Goal: Task Accomplishment & Management: Use online tool/utility

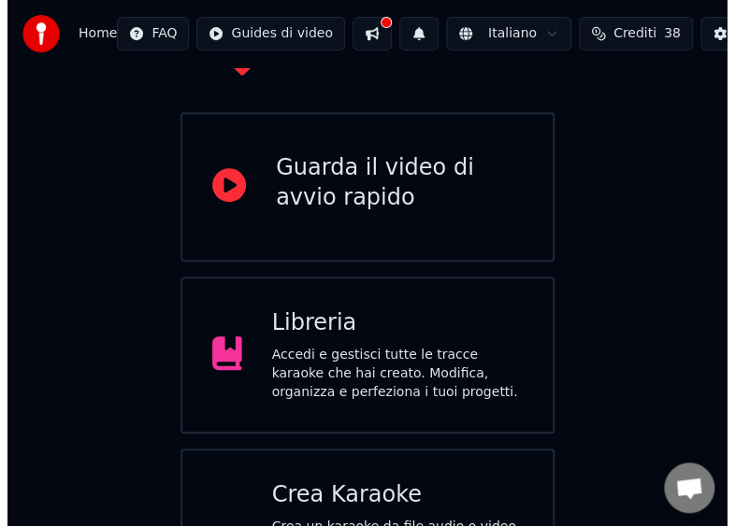
scroll to position [223, 0]
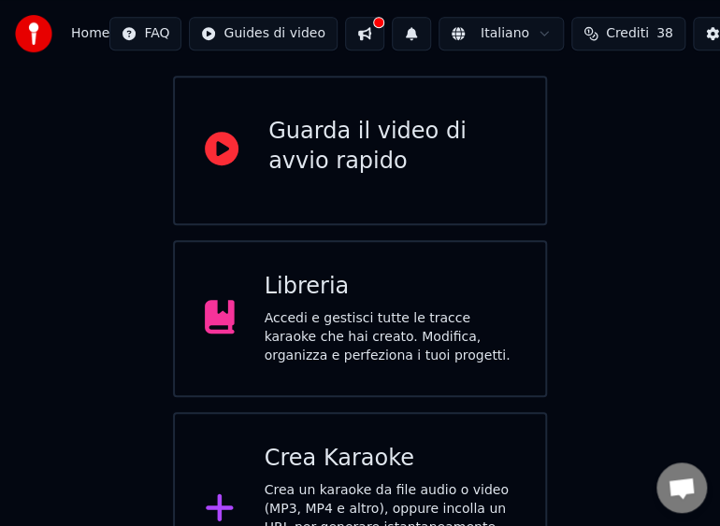
click at [345, 444] on div "Crea Karaoke" at bounding box center [390, 459] width 251 height 30
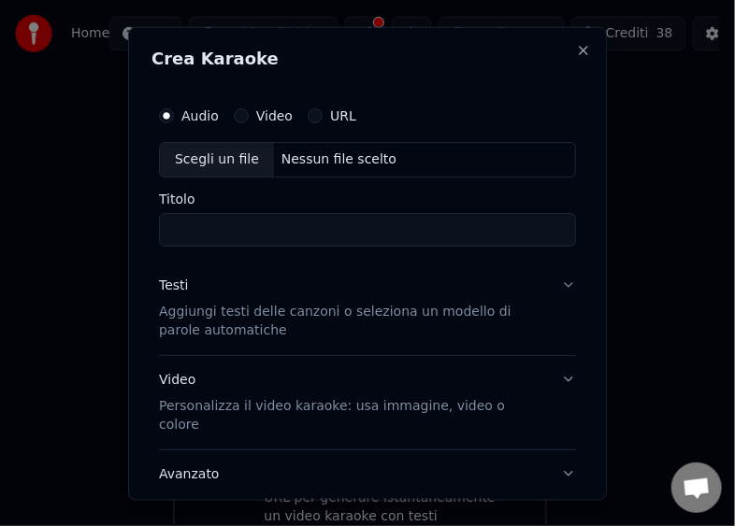
click at [194, 155] on div "Scegli un file" at bounding box center [217, 159] width 114 height 34
type input "**********"
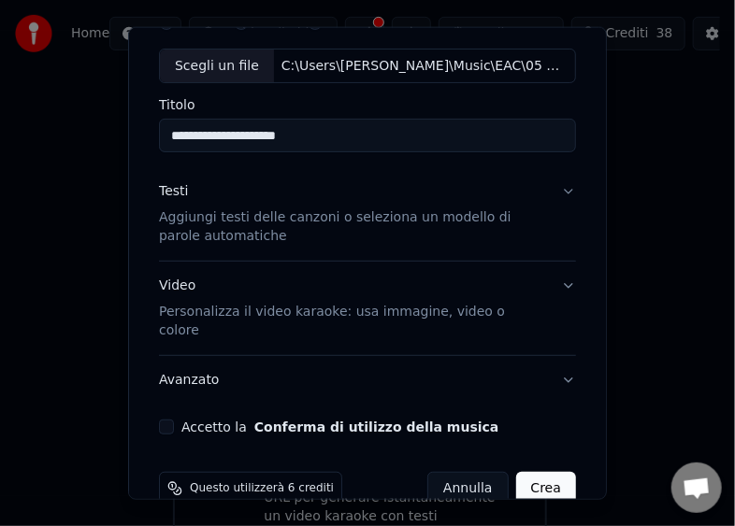
scroll to position [109, 0]
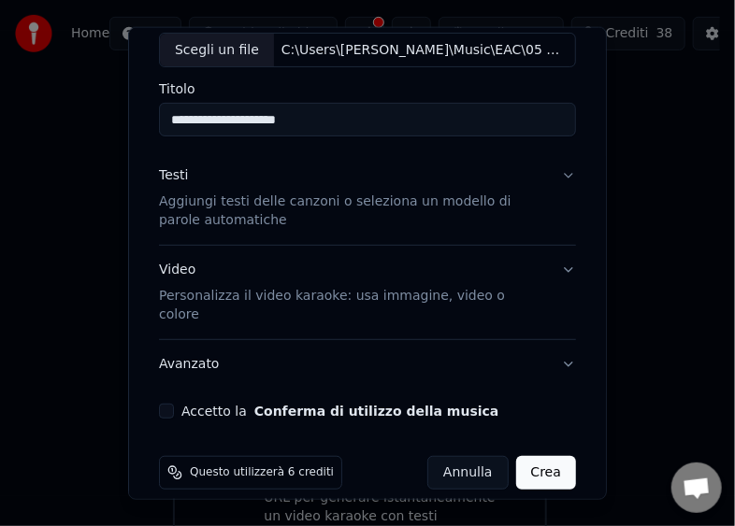
click at [167, 404] on button "Accetto la Conferma di utilizzo della musica" at bounding box center [166, 411] width 15 height 15
click at [533, 456] on button "Crea" at bounding box center [546, 473] width 60 height 34
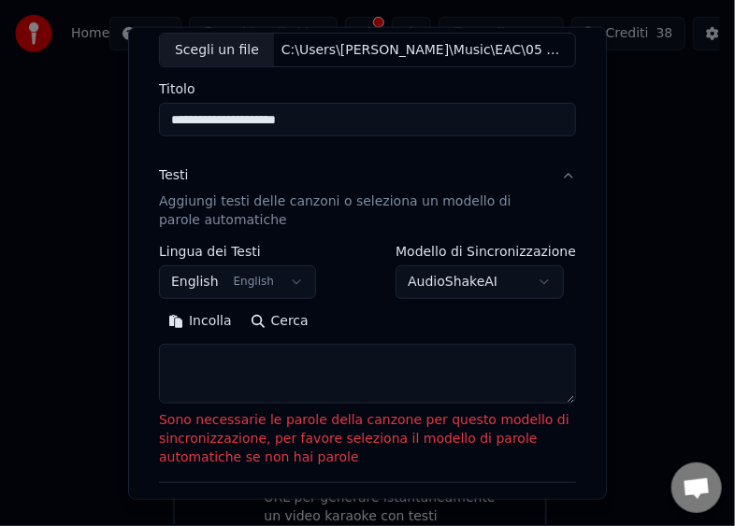
click at [180, 319] on button "Incolla" at bounding box center [200, 322] width 82 height 30
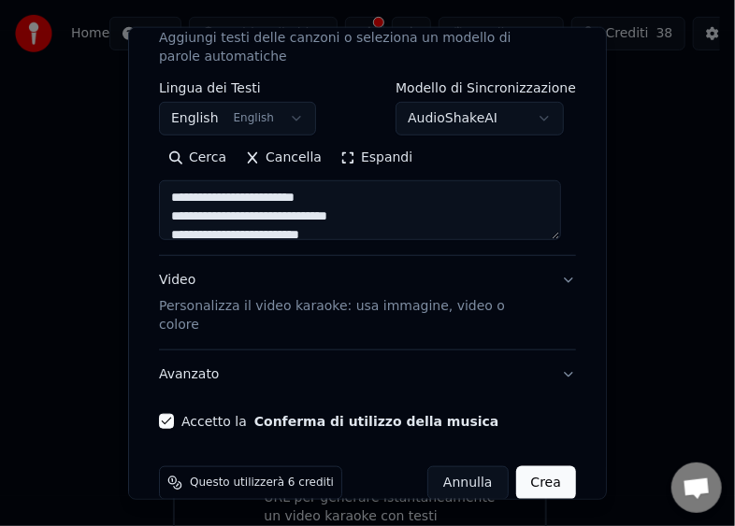
scroll to position [283, 0]
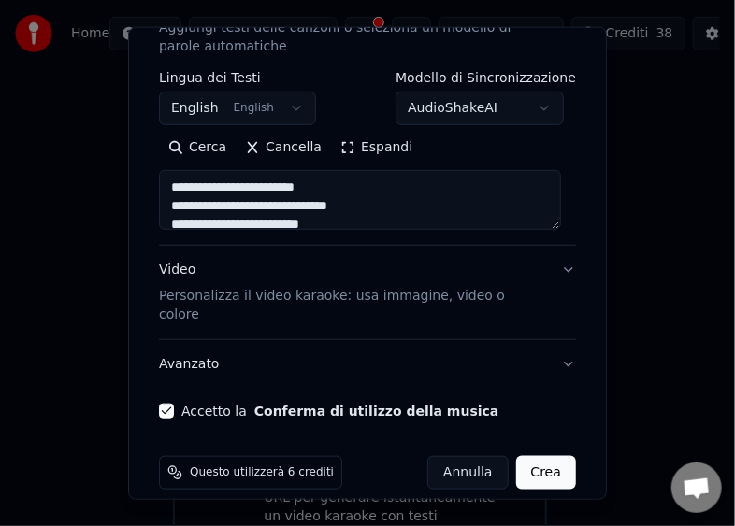
type textarea "**********"
click at [538, 456] on button "Crea" at bounding box center [546, 473] width 60 height 34
select select "**"
type textarea "**********"
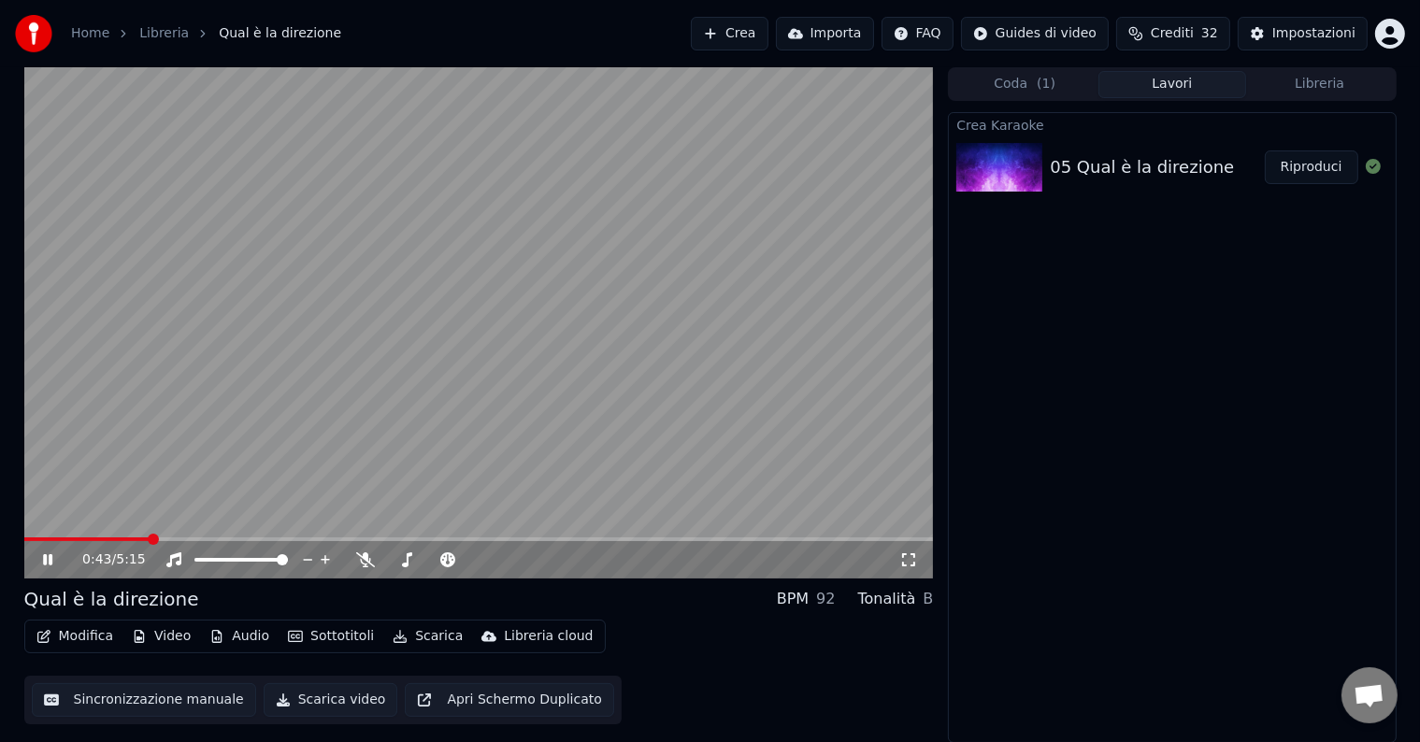
click at [522, 538] on span at bounding box center [478, 539] width 909 height 4
click at [252, 565] on span at bounding box center [251, 559] width 11 height 11
drag, startPoint x: 247, startPoint y: 565, endPoint x: 215, endPoint y: 565, distance: 31.8
click at [215, 565] on div at bounding box center [258, 560] width 150 height 19
click at [221, 561] on span at bounding box center [223, 559] width 11 height 11
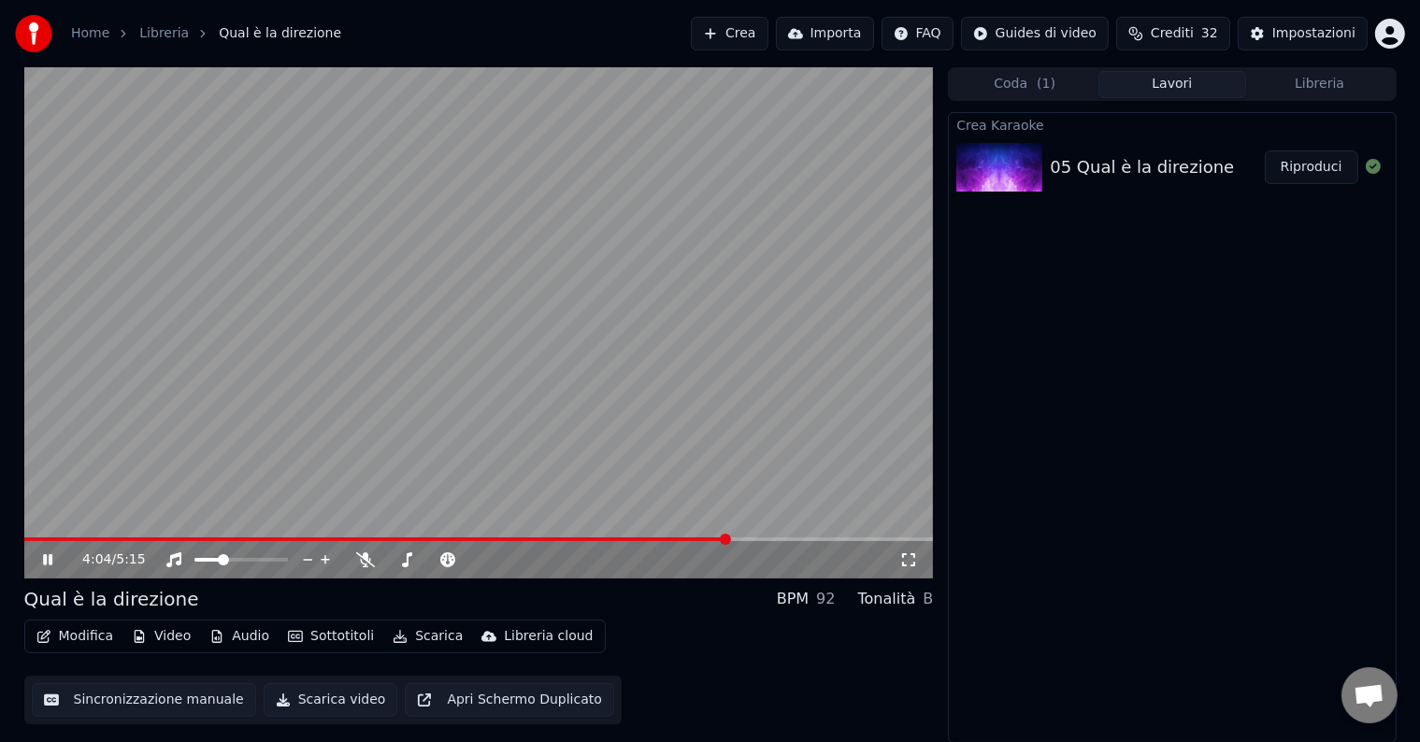
click at [781, 539] on div "4:04 / 5:15" at bounding box center [478, 322] width 909 height 511
click at [781, 539] on span at bounding box center [478, 539] width 909 height 4
drag, startPoint x: 36, startPoint y: 556, endPoint x: 46, endPoint y: 558, distance: 9.5
click at [41, 557] on div "4:23 / 5:15" at bounding box center [479, 560] width 894 height 19
click at [47, 559] on icon at bounding box center [47, 559] width 11 height 13
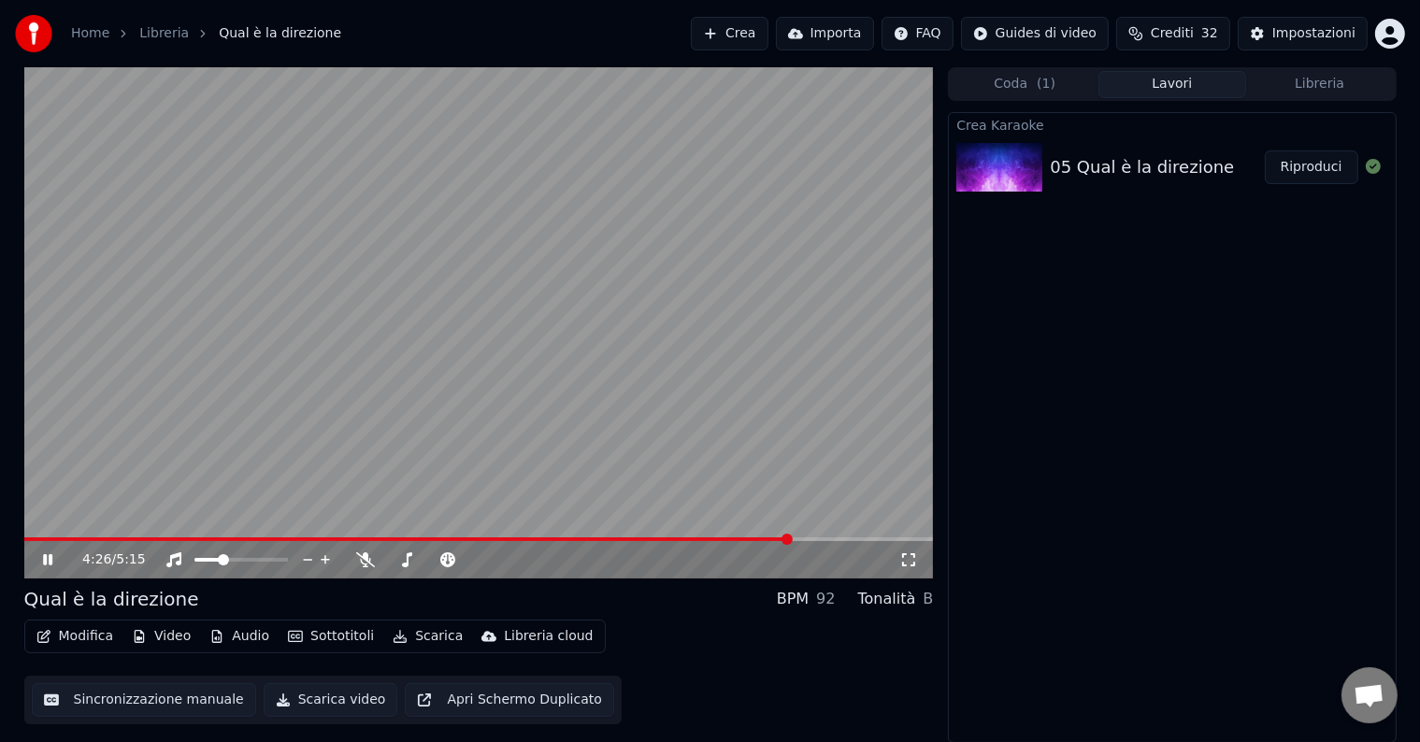
click at [316, 703] on button "Scarica video" at bounding box center [331, 700] width 135 height 34
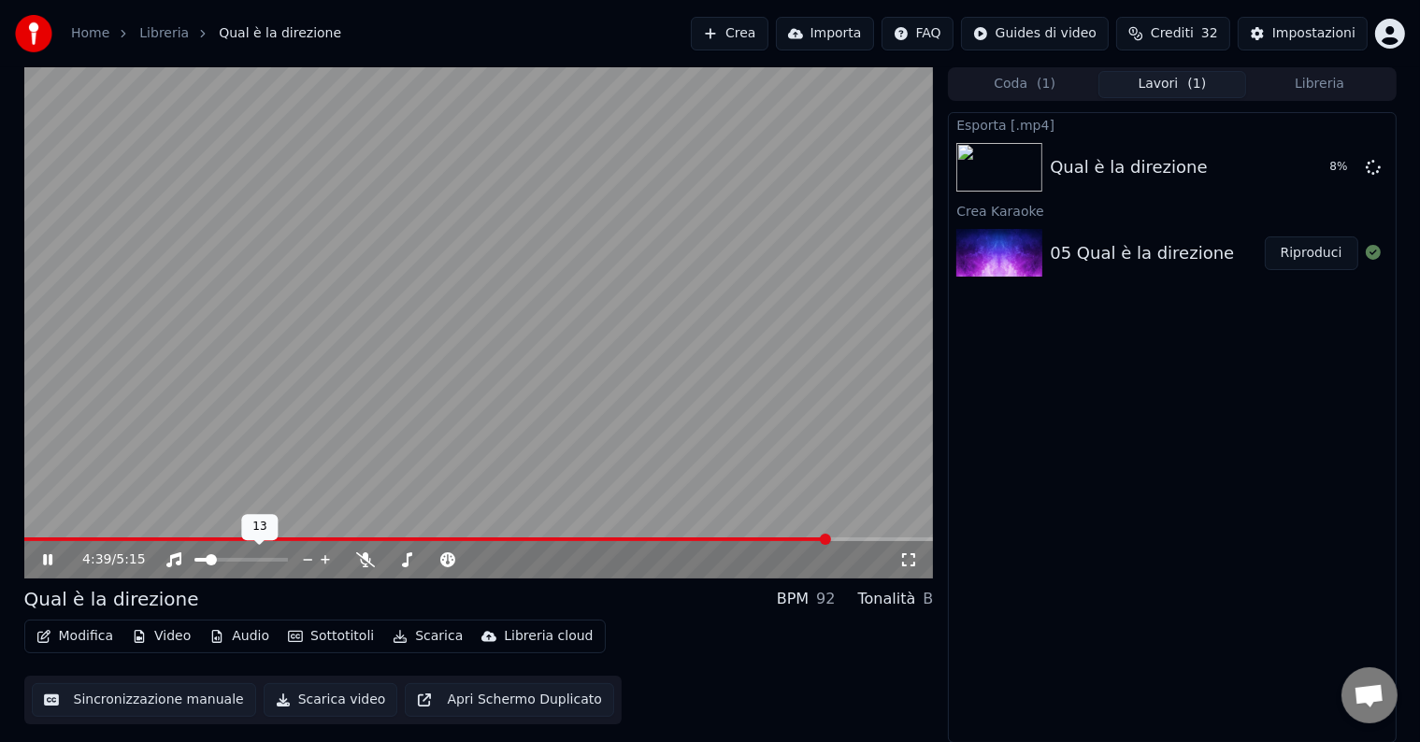
click at [207, 561] on span at bounding box center [211, 559] width 11 height 11
click at [45, 553] on icon at bounding box center [61, 559] width 44 height 15
